Goal: Task Accomplishment & Management: Manage account settings

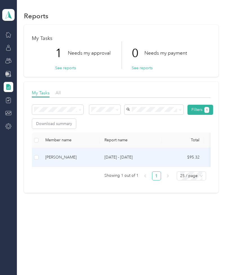
click at [72, 159] on div "[PERSON_NAME]" at bounding box center [70, 157] width 50 height 6
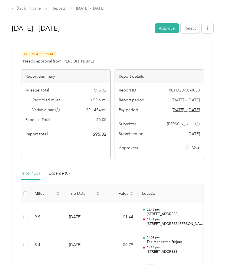
click at [166, 29] on button "Approve" at bounding box center [167, 28] width 24 height 10
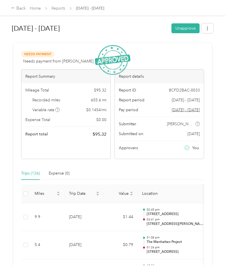
scroll to position [-2, 0]
